Goal: Transaction & Acquisition: Purchase product/service

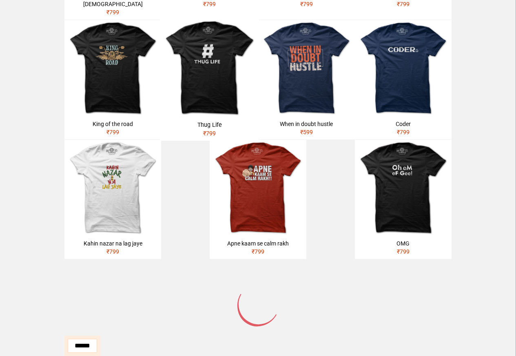
scroll to position [225, 0]
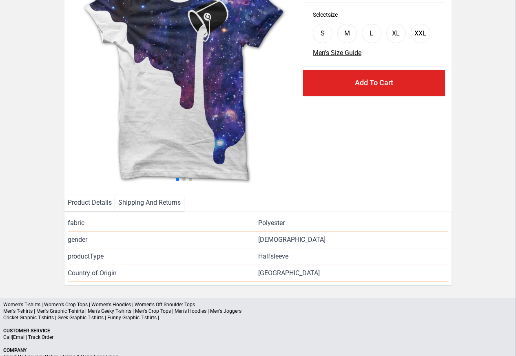
scroll to position [187, 0]
